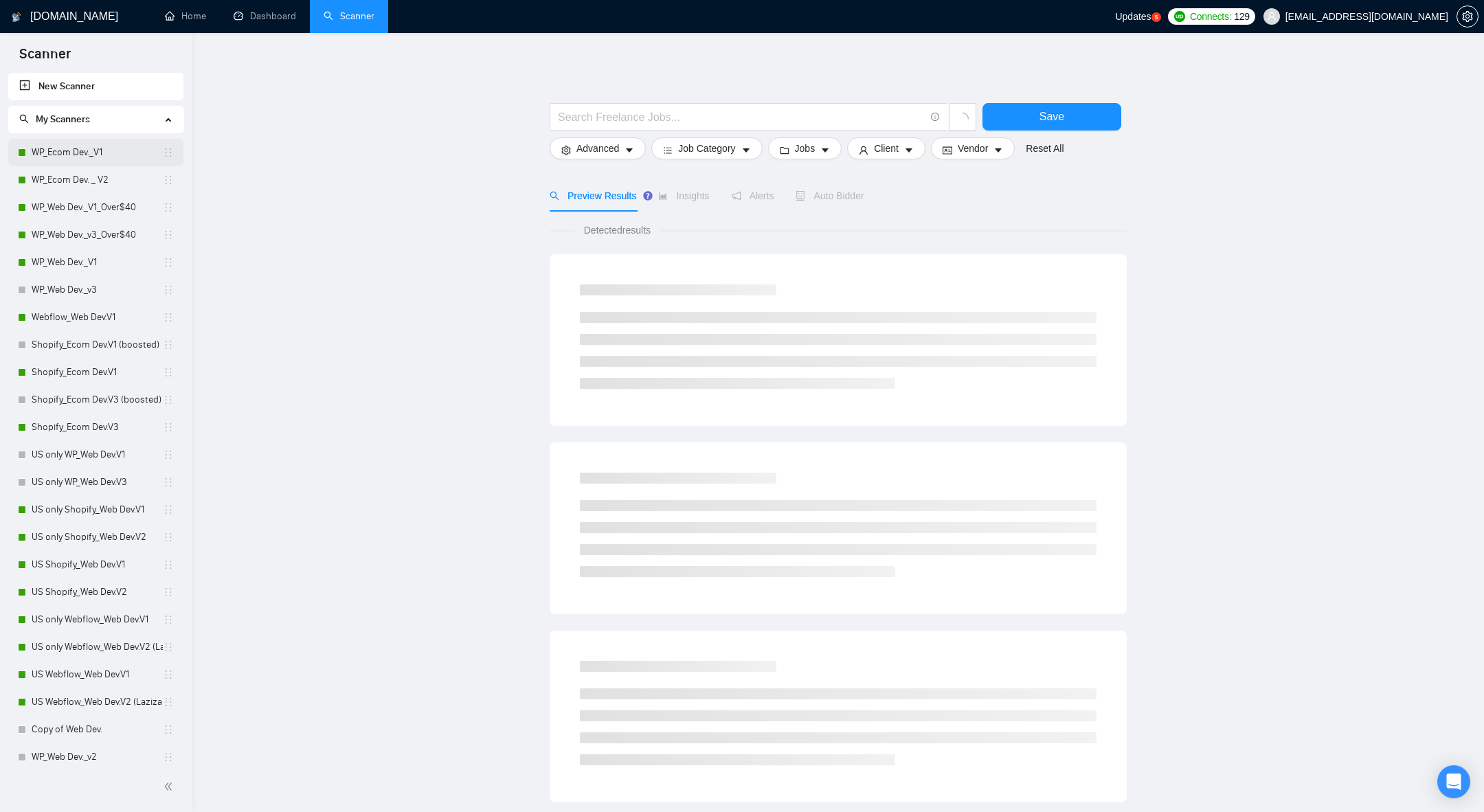
click at [85, 154] on link "WP_Ecom Dev._V1" at bounding box center [98, 152] width 131 height 27
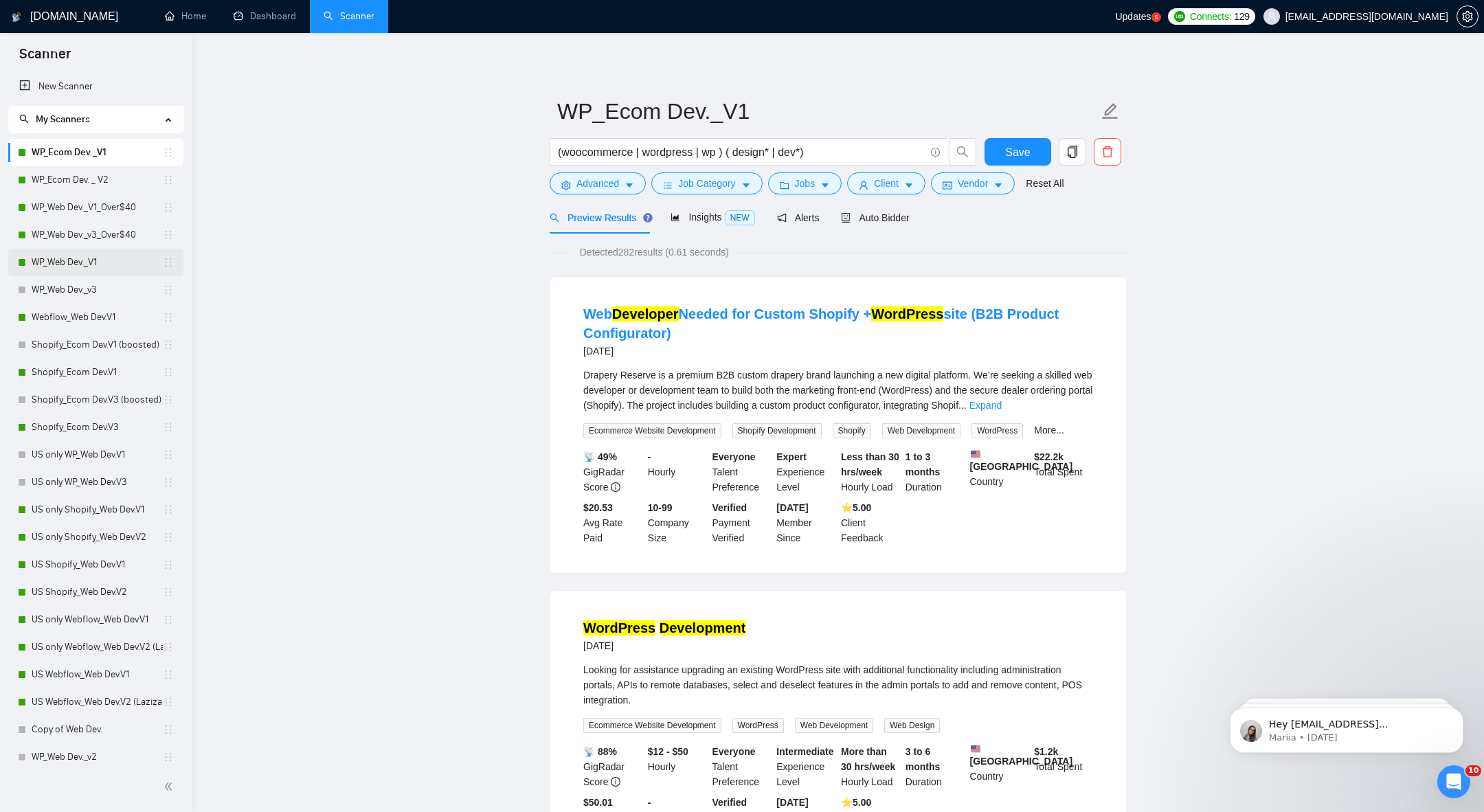
click at [75, 262] on link "WP_Web Dev._V1" at bounding box center [98, 262] width 131 height 27
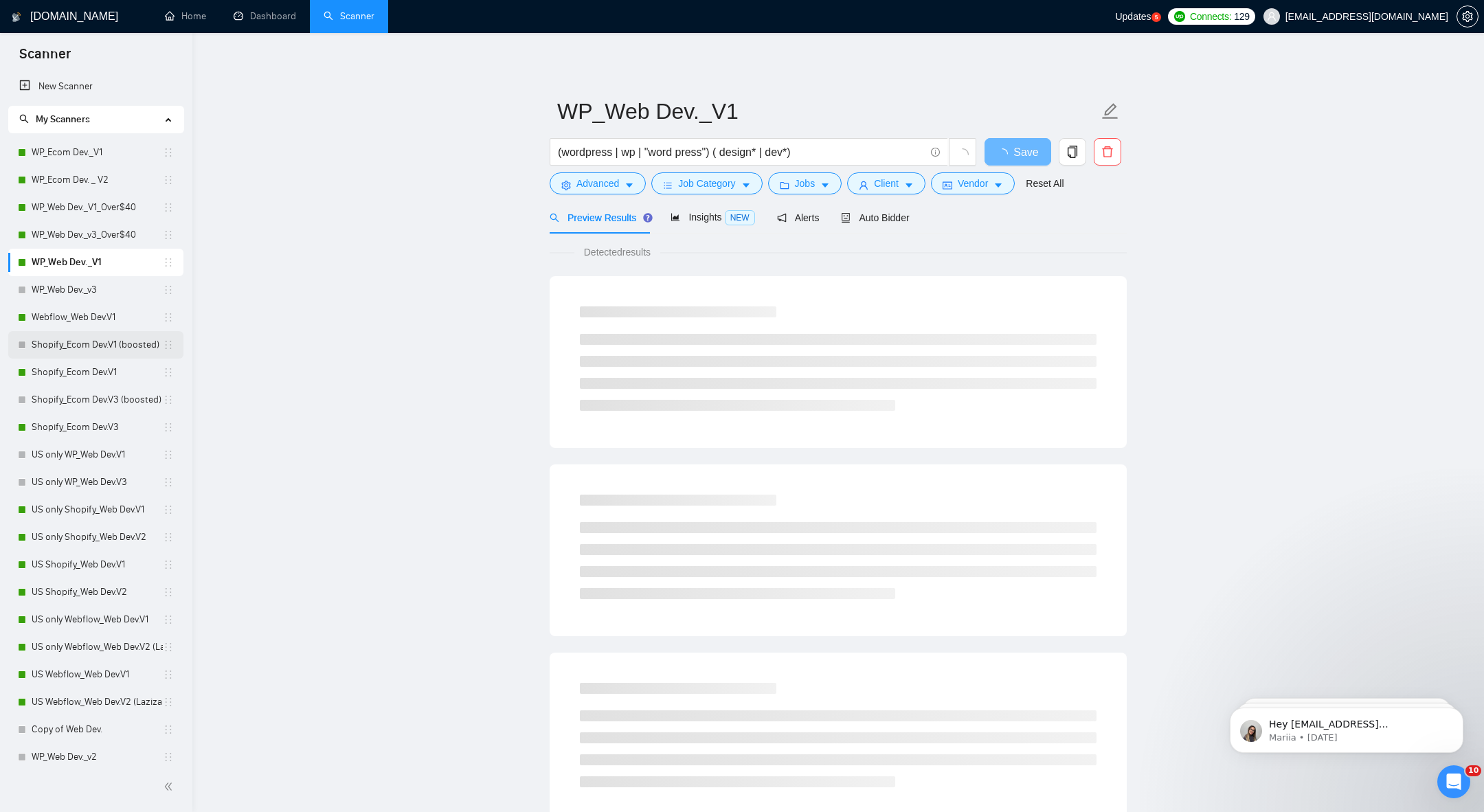
scroll to position [64, 0]
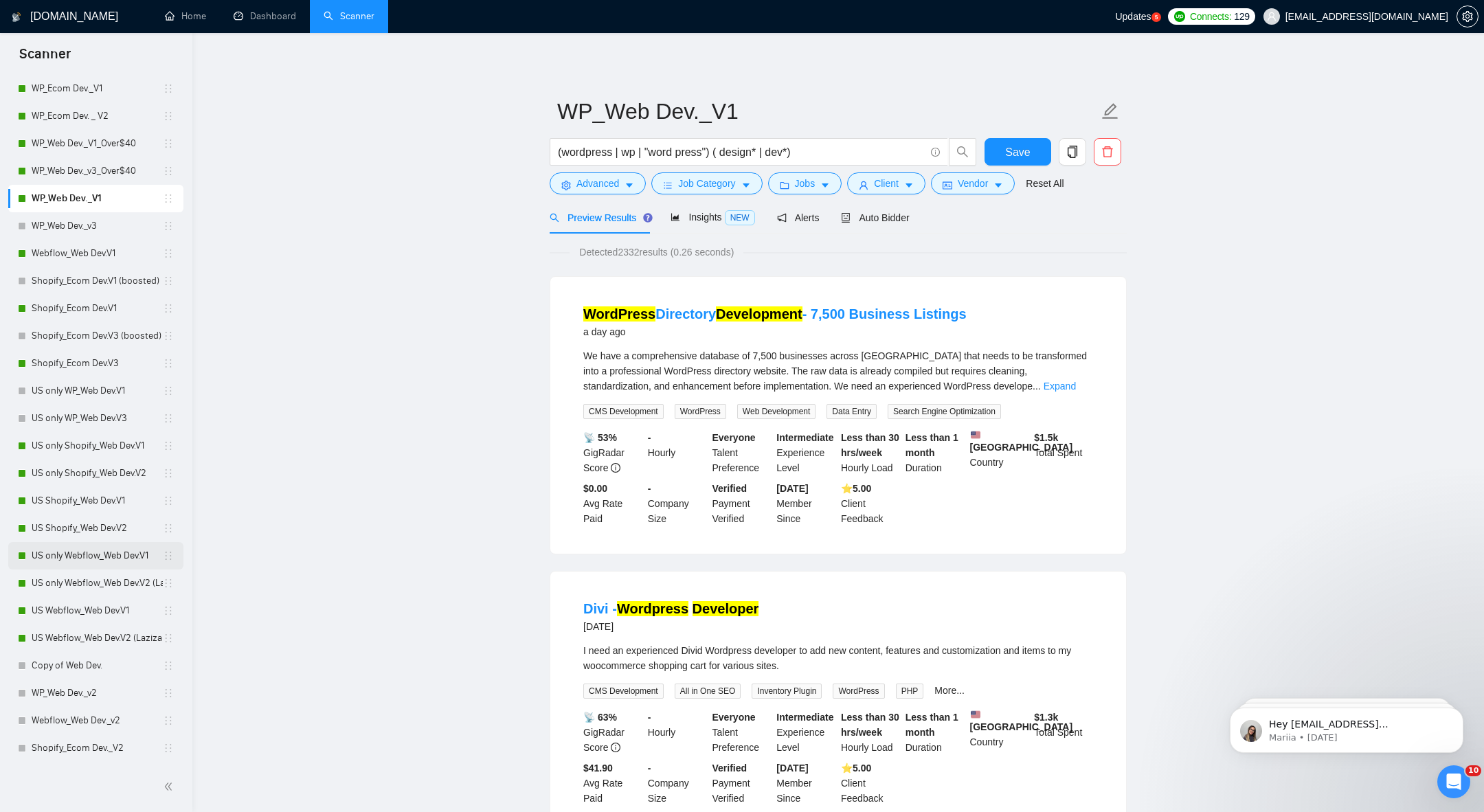
click at [82, 550] on link "US only Webflow_Web Dev.V1" at bounding box center [98, 555] width 131 height 27
